Goal: Transaction & Acquisition: Purchase product/service

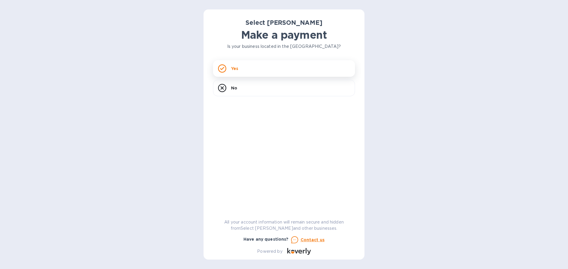
click at [277, 76] on div "Yes" at bounding box center [284, 68] width 142 height 17
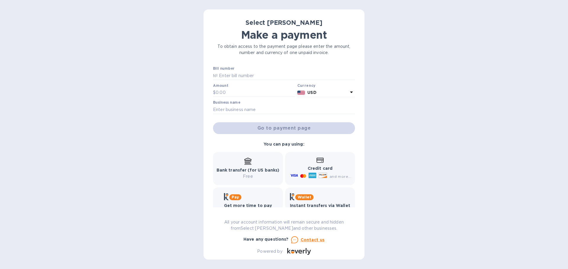
click at [277, 76] on input "text" at bounding box center [286, 75] width 137 height 9
type input "261907"
click at [254, 93] on input "text" at bounding box center [255, 92] width 79 height 9
type input "1,932.28"
click at [258, 111] on input "text" at bounding box center [284, 109] width 142 height 9
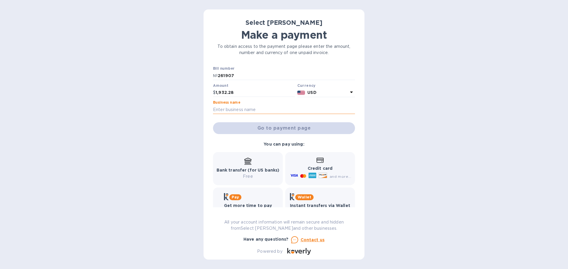
type input "S"
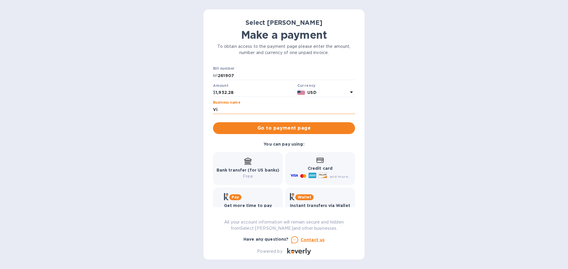
type input "V"
type input "Vintage 38"
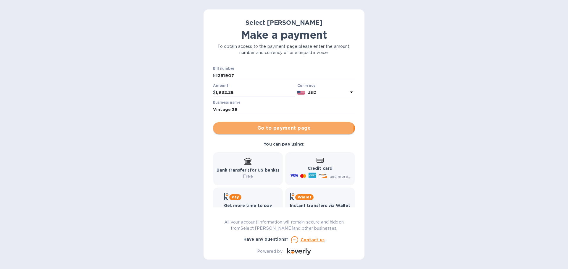
click at [272, 126] on span "Go to payment page" at bounding box center [284, 128] width 133 height 7
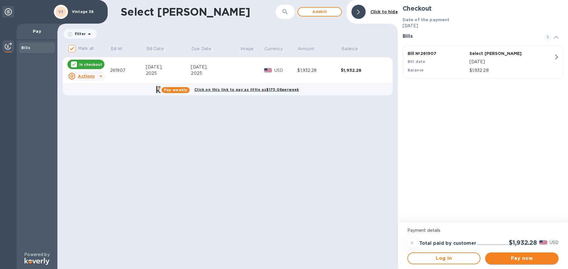
click at [526, 259] on span "Pay now" at bounding box center [522, 258] width 64 height 7
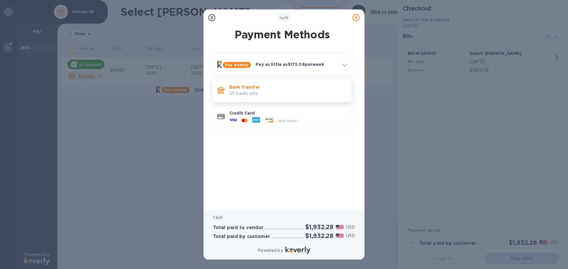
click at [277, 88] on p "Bank Transfer" at bounding box center [288, 87] width 118 height 6
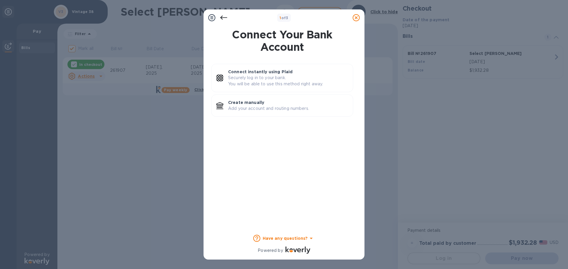
click at [277, 88] on div "Connect instantly using Plaid Securely log in to your bank. You will be able to…" at bounding box center [288, 78] width 125 height 23
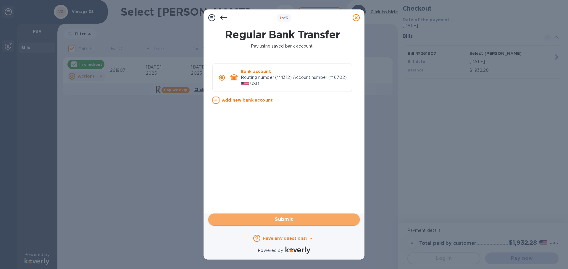
click at [273, 225] on button "Submit" at bounding box center [283, 220] width 151 height 12
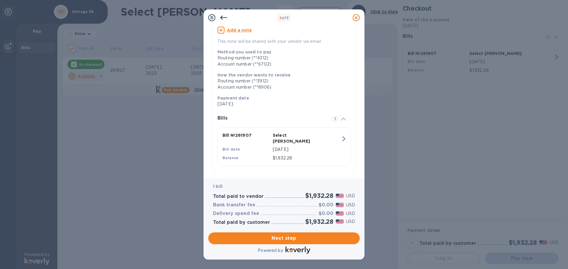
scroll to position [54, 0]
click at [296, 238] on span "Next step" at bounding box center [284, 238] width 142 height 7
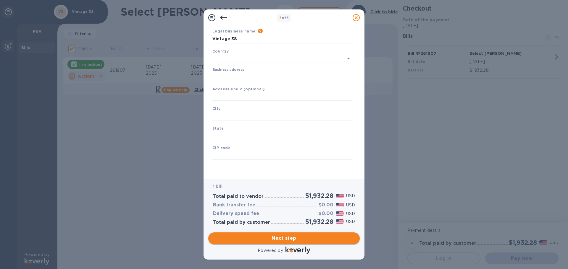
type input "[GEOGRAPHIC_DATA]"
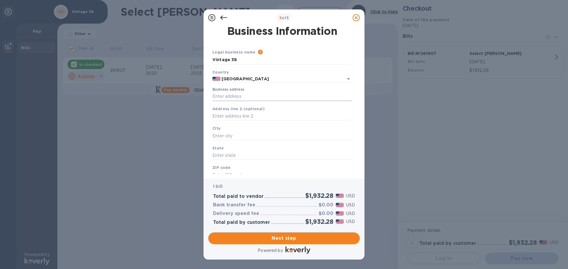
click at [256, 96] on input "Business address" at bounding box center [282, 96] width 140 height 9
type input "[STREET_ADDRESS]"
type input "Greendale"
type input "WI"
type input "53129"
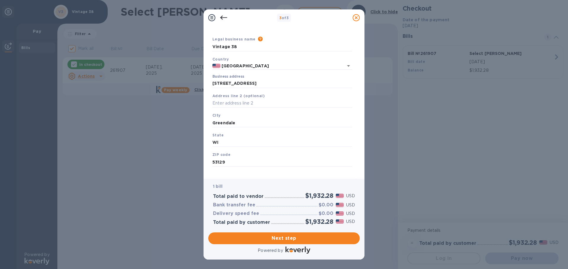
scroll to position [20, 0]
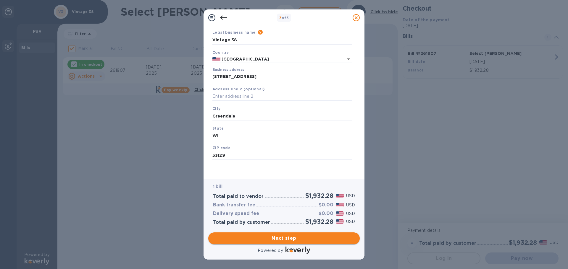
click at [278, 241] on span "Next step" at bounding box center [284, 238] width 142 height 7
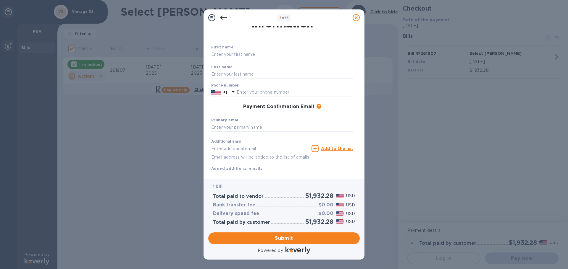
click at [249, 53] on input "text" at bounding box center [282, 54] width 142 height 9
type input "[PERSON_NAME]"
type input "3109755353"
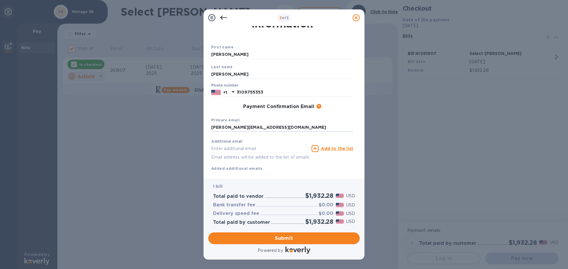
scroll to position [34, 0]
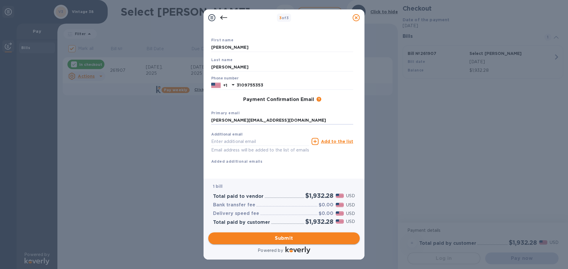
type input "[PERSON_NAME][EMAIL_ADDRESS][DOMAIN_NAME]"
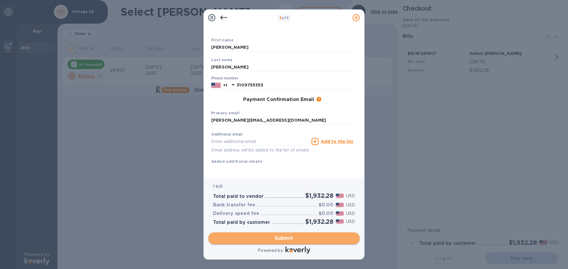
click at [290, 233] on button "Submit" at bounding box center [283, 239] width 151 height 12
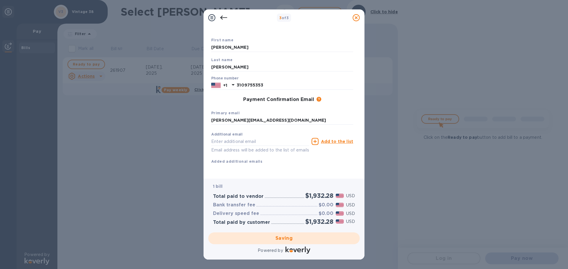
checkbox input "false"
